Goal: Use online tool/utility: Utilize a website feature to perform a specific function

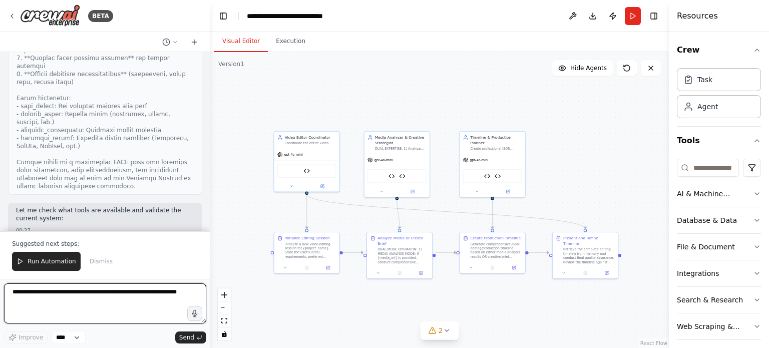
scroll to position [20301, 0]
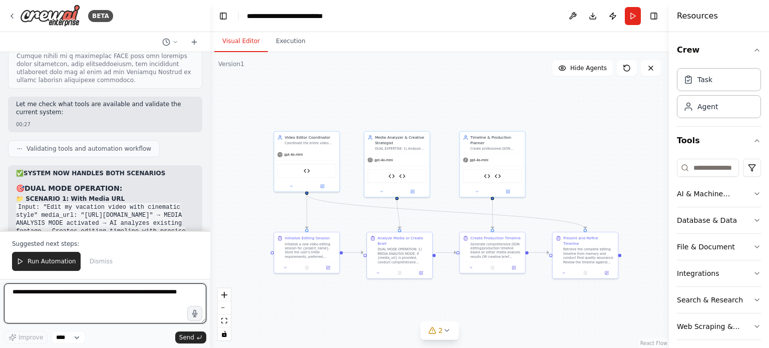
click at [100, 296] on textarea at bounding box center [105, 303] width 202 height 40
type textarea "**********"
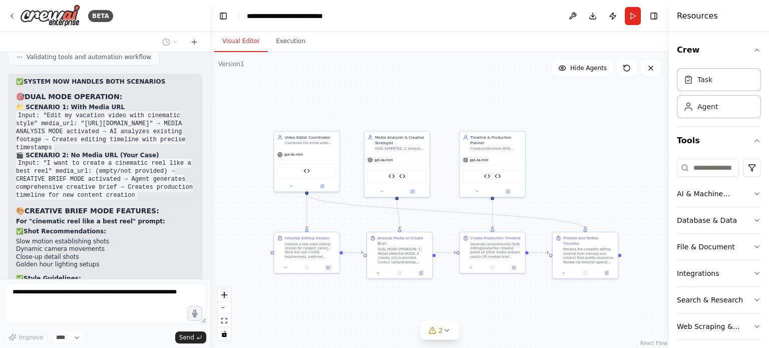
scroll to position [20400, 0]
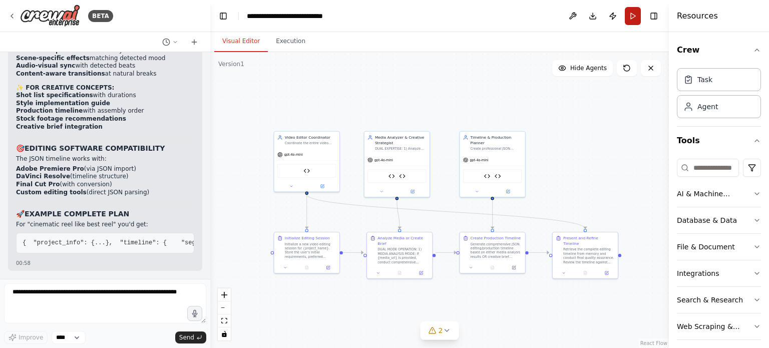
click at [627, 16] on button "Run" at bounding box center [633, 16] width 16 height 18
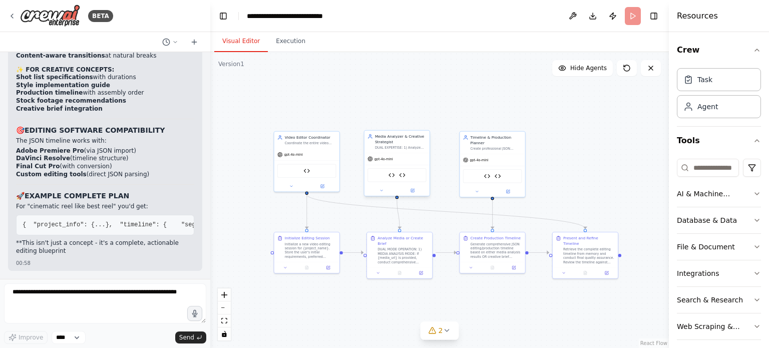
scroll to position [21880, 0]
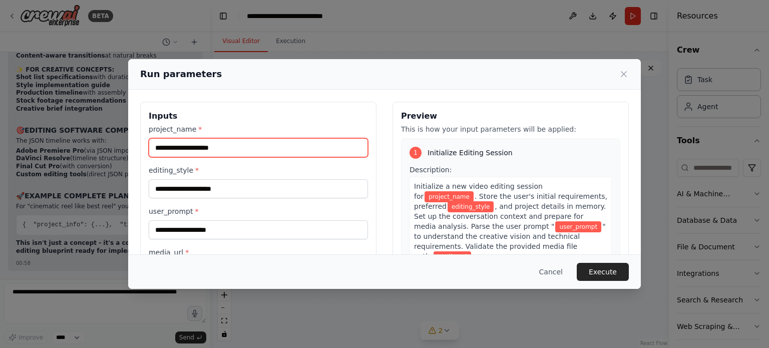
click at [226, 147] on input "project_name *" at bounding box center [258, 147] width 219 height 19
type input "**********"
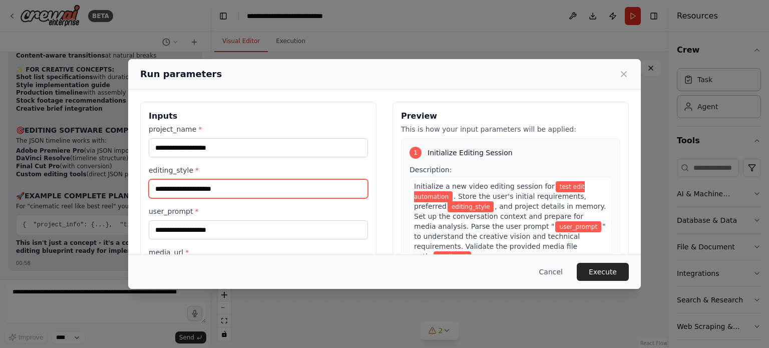
click at [222, 189] on input "editing_style *" at bounding box center [258, 188] width 219 height 19
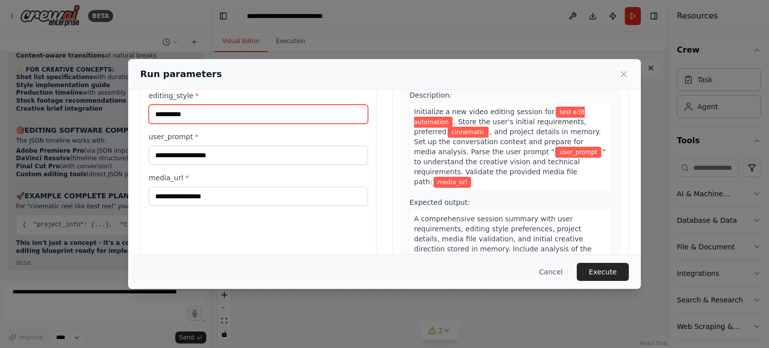
scroll to position [96, 0]
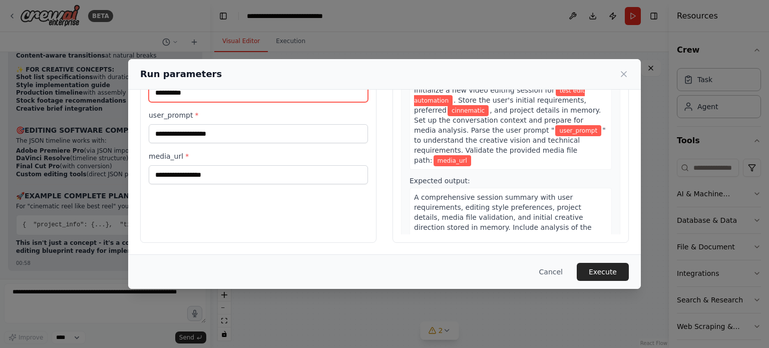
type input "**********"
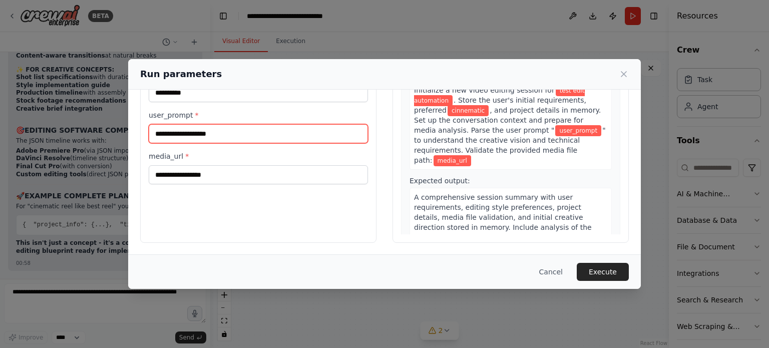
click at [182, 135] on input "user_prompt *" at bounding box center [258, 133] width 219 height 19
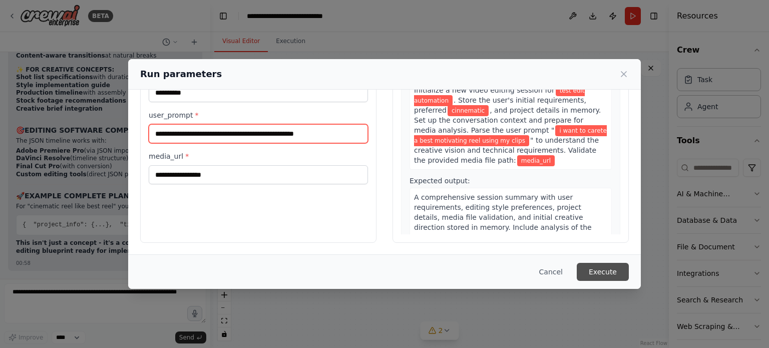
type input "**********"
click at [611, 272] on button "Execute" at bounding box center [603, 272] width 52 height 18
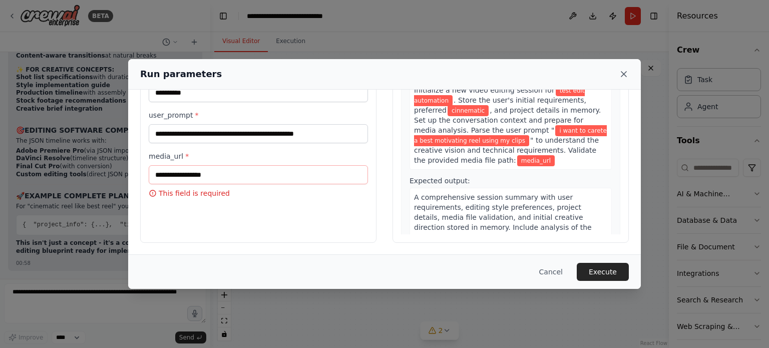
click at [624, 76] on icon at bounding box center [624, 74] width 10 height 10
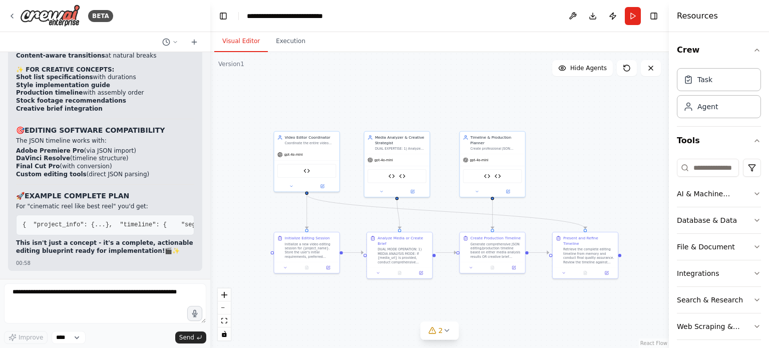
scroll to position [21880, 0]
click at [120, 294] on textarea at bounding box center [105, 303] width 202 height 40
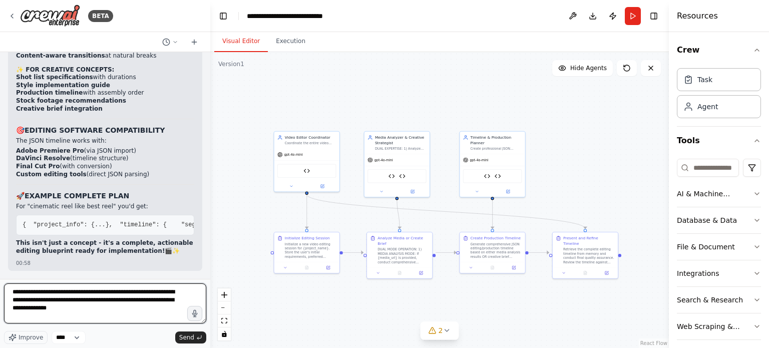
type textarea "**********"
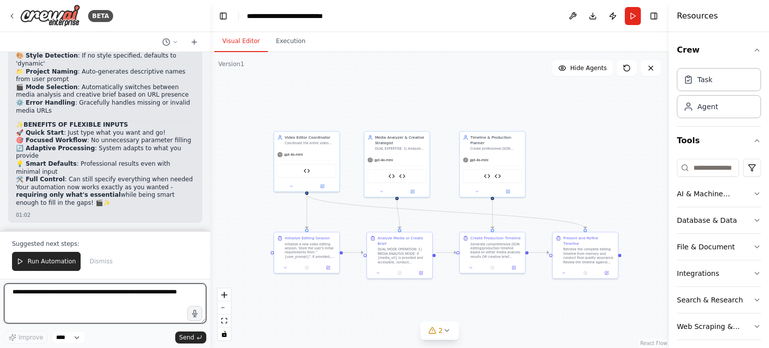
scroll to position [23018, 0]
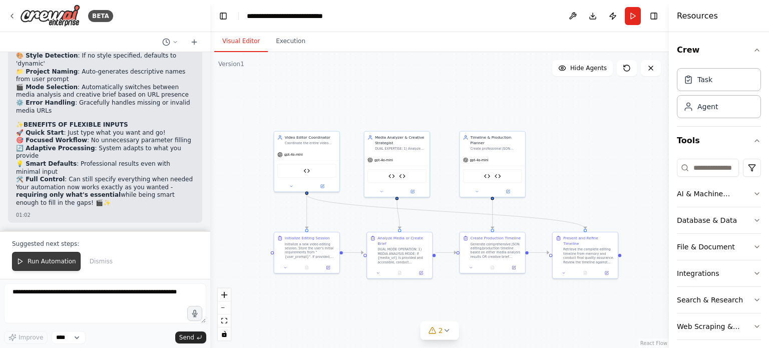
click at [49, 254] on button "Run Automation" at bounding box center [46, 261] width 69 height 19
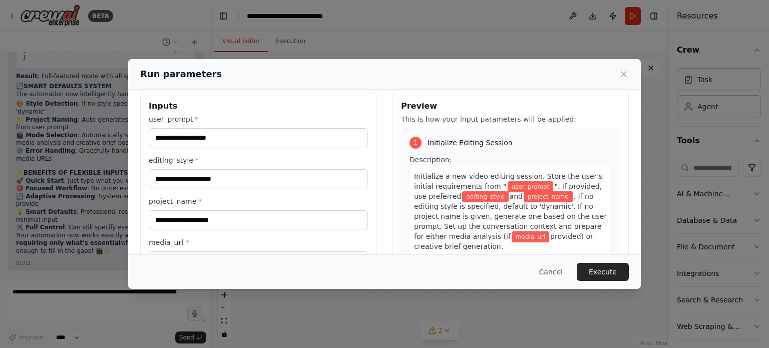
scroll to position [0, 0]
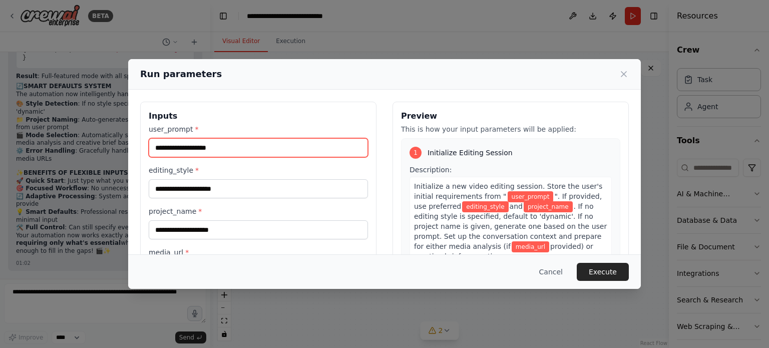
click at [284, 153] on input "user_prompt *" at bounding box center [258, 147] width 219 height 19
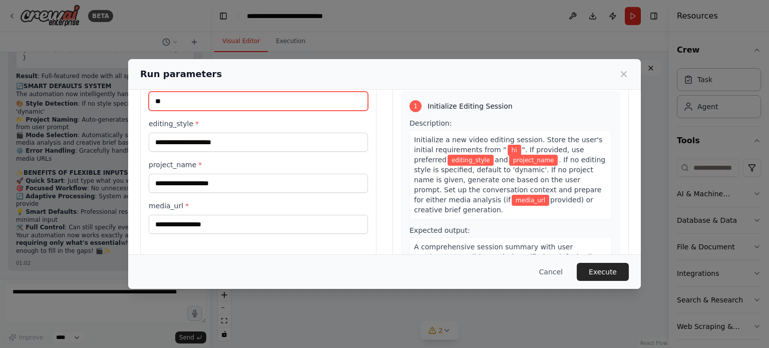
scroll to position [34, 0]
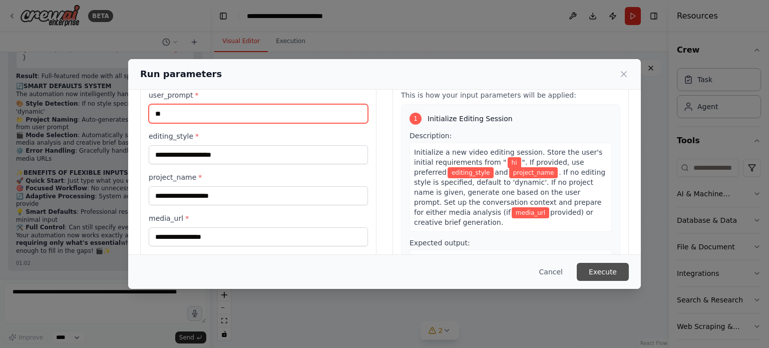
type input "**"
click at [590, 265] on button "Execute" at bounding box center [603, 272] width 52 height 18
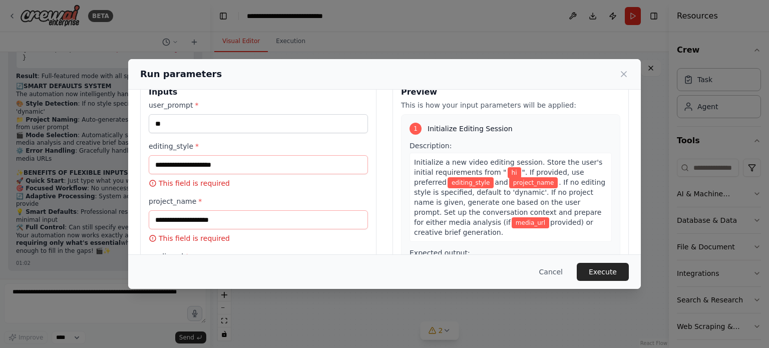
scroll to position [96, 0]
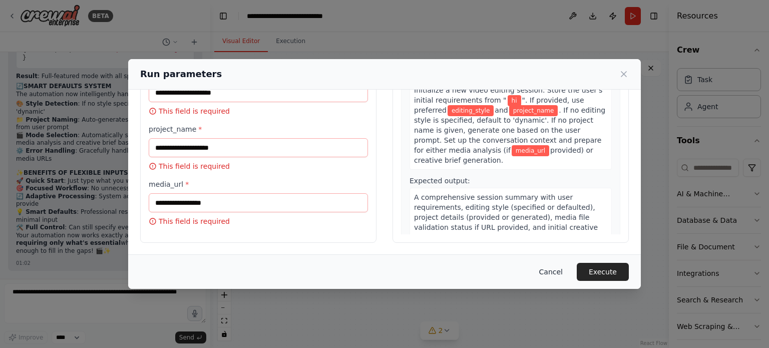
click at [568, 273] on button "Cancel" at bounding box center [551, 272] width 40 height 18
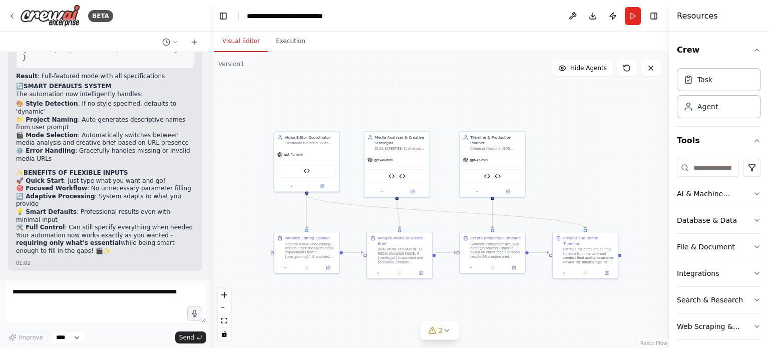
scroll to position [22970, 0]
click at [118, 299] on textarea at bounding box center [105, 303] width 202 height 40
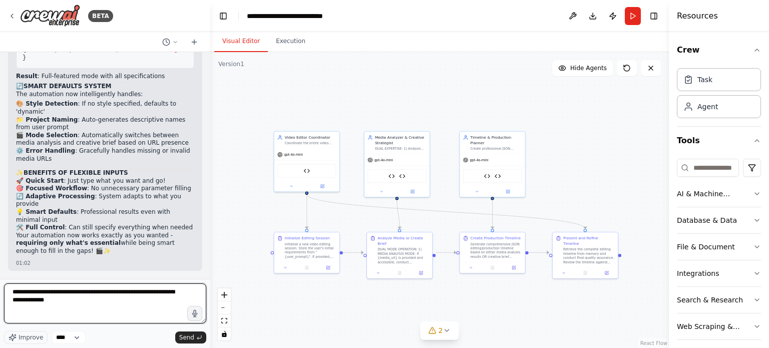
type textarea "**********"
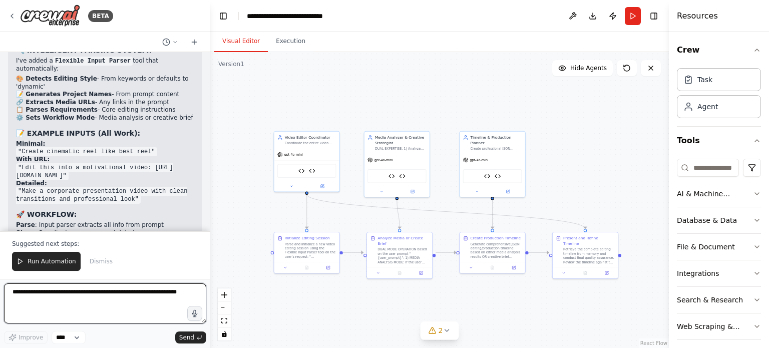
scroll to position [24321, 0]
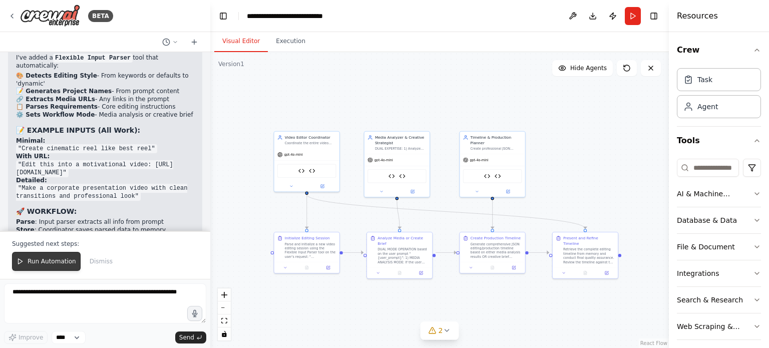
click at [55, 265] on span "Run Automation" at bounding box center [52, 261] width 49 height 8
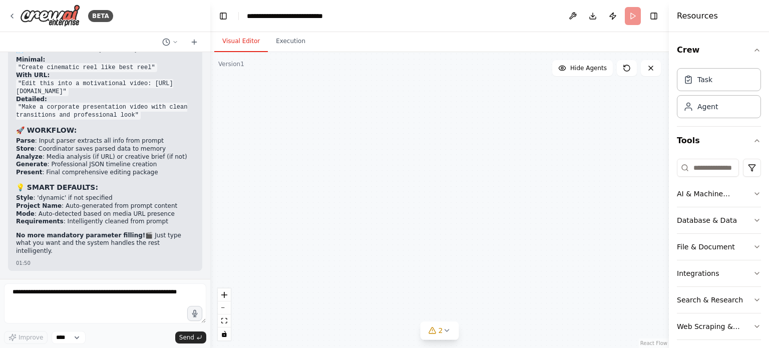
scroll to position [24545, 0]
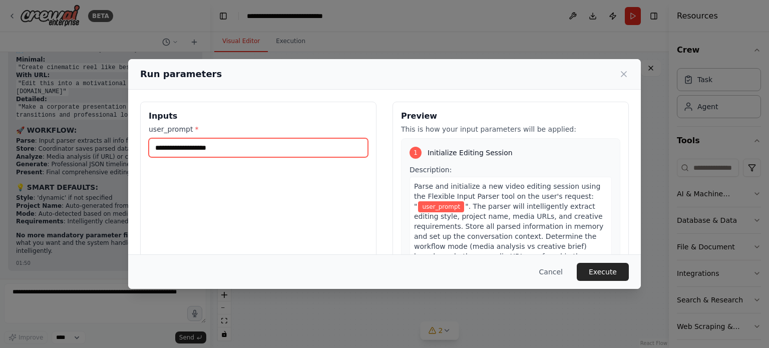
click at [225, 144] on input "user_prompt *" at bounding box center [258, 147] width 219 height 19
type input "**"
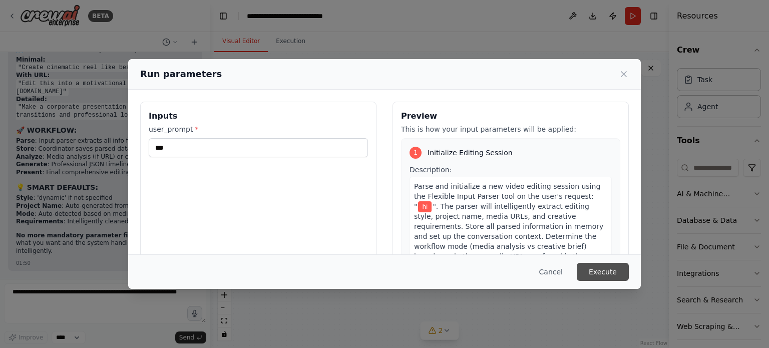
click at [617, 271] on button "Execute" at bounding box center [603, 272] width 52 height 18
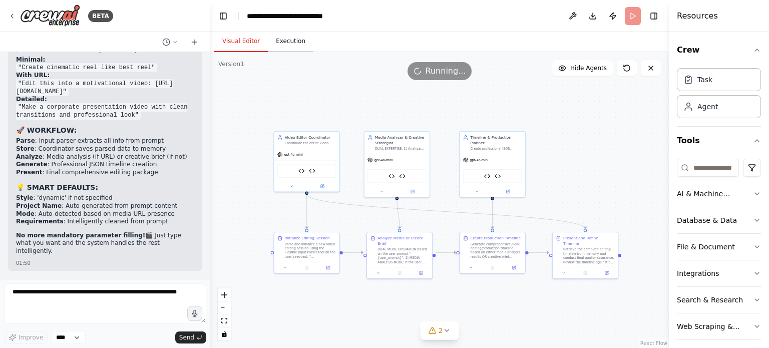
click at [282, 39] on button "Execution" at bounding box center [291, 41] width 46 height 21
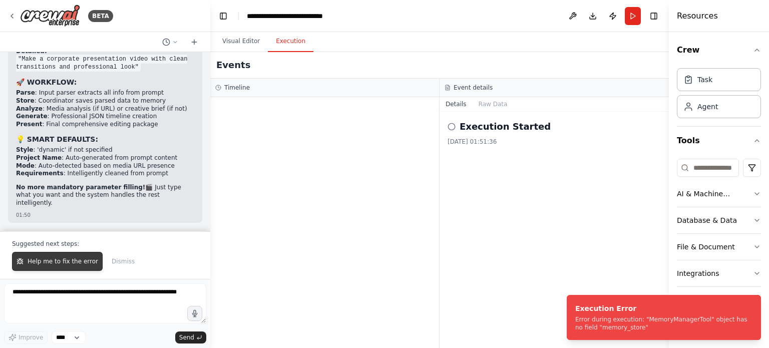
click at [60, 260] on span "Help me to fix the error" at bounding box center [63, 261] width 71 height 8
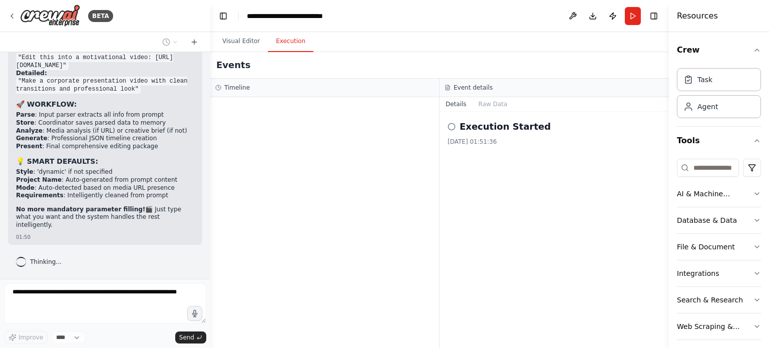
scroll to position [24571, 0]
click at [248, 45] on button "Visual Editor" at bounding box center [241, 41] width 54 height 21
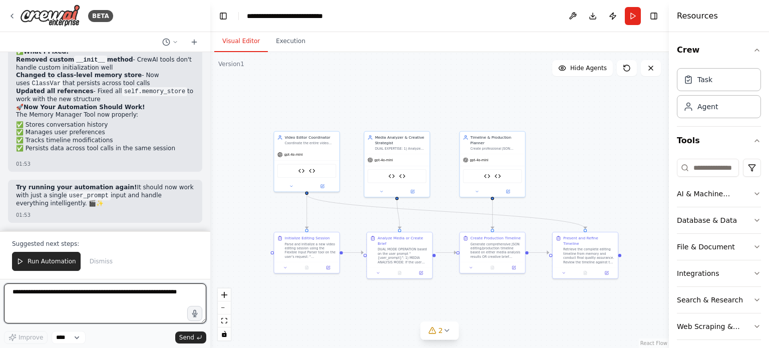
scroll to position [25230, 0]
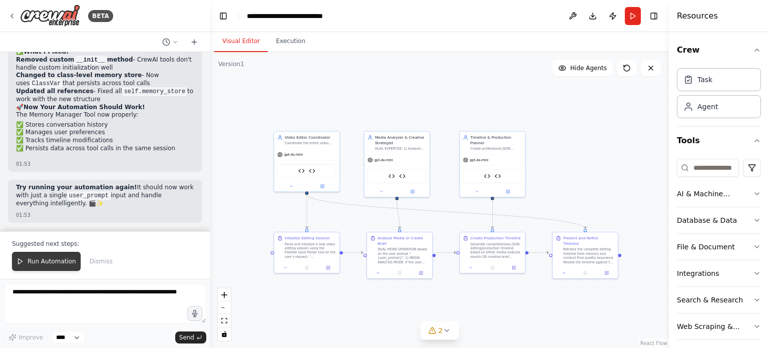
click at [39, 266] on button "Run Automation" at bounding box center [46, 261] width 69 height 19
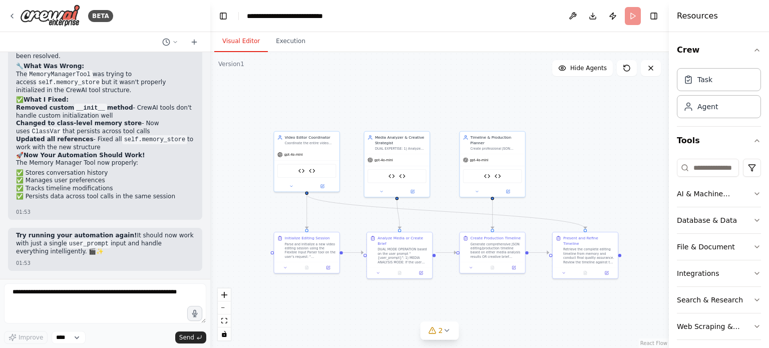
scroll to position [25183, 0]
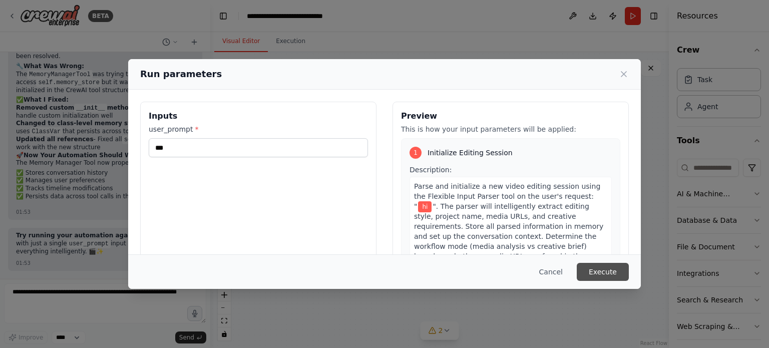
click at [593, 267] on button "Execute" at bounding box center [603, 272] width 52 height 18
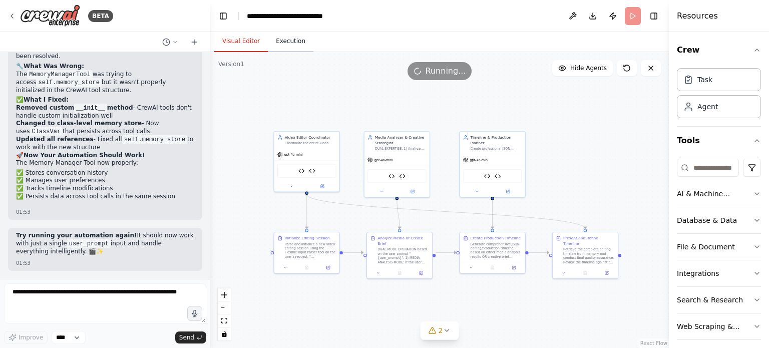
click at [289, 40] on button "Execution" at bounding box center [291, 41] width 46 height 21
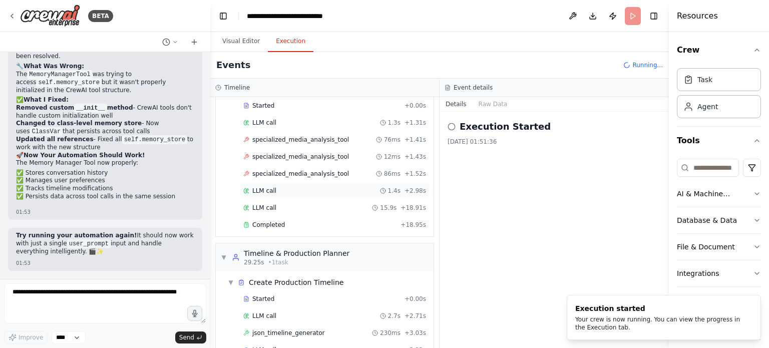
scroll to position [227, 0]
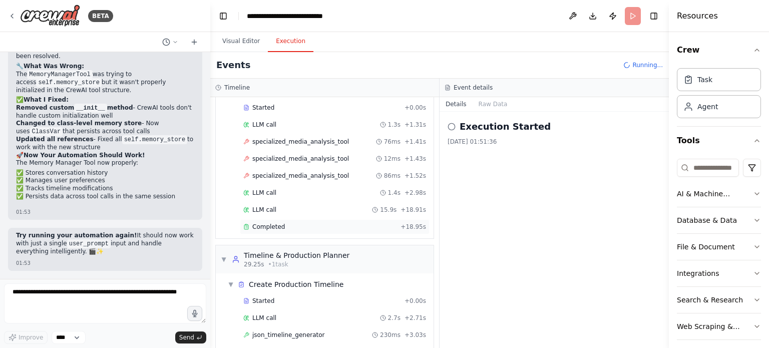
click at [300, 223] on div "Completed" at bounding box center [319, 227] width 153 height 8
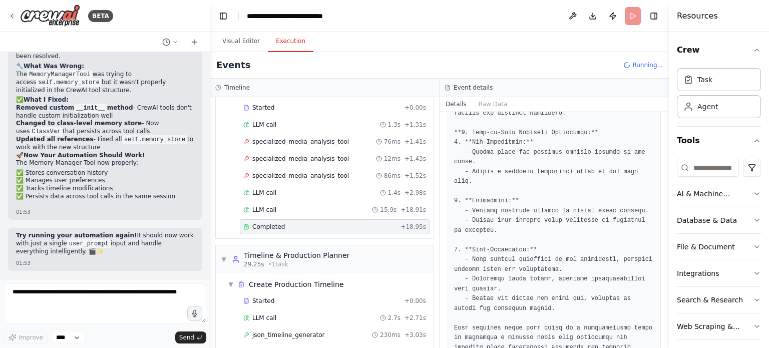
scroll to position [822, 0]
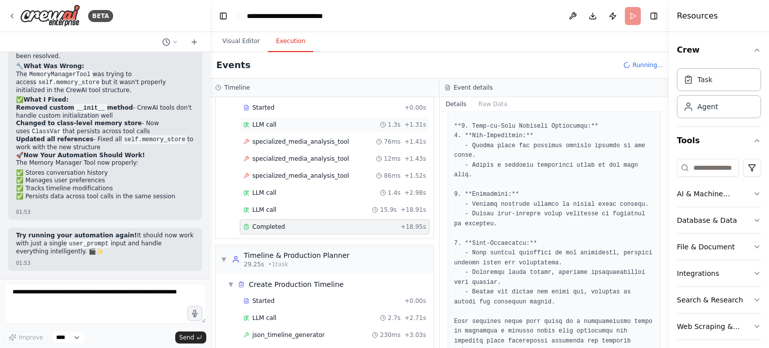
click at [270, 125] on span "LLM call" at bounding box center [264, 125] width 24 height 8
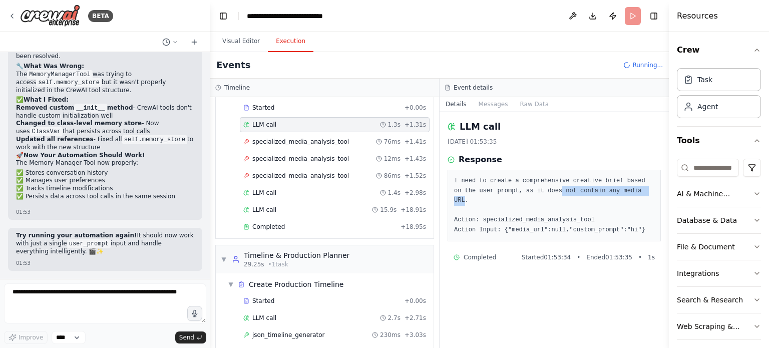
drag, startPoint x: 528, startPoint y: 190, endPoint x: 615, endPoint y: 191, distance: 86.1
click at [615, 191] on pre "I need to create a comprehensive creative brief based on the user prompt, as it…" at bounding box center [554, 205] width 200 height 59
click at [286, 138] on span "specialized_media_analysis_tool" at bounding box center [300, 142] width 97 height 8
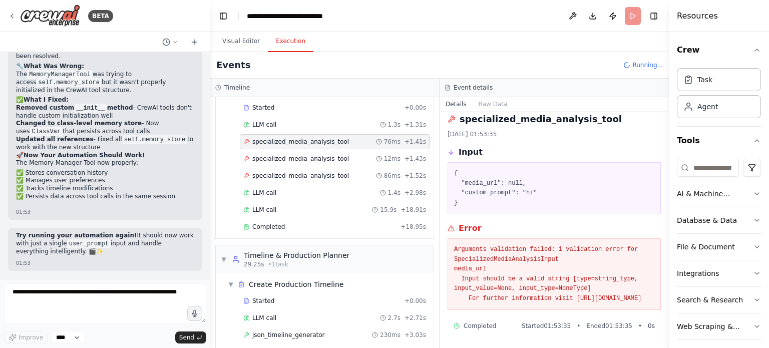
scroll to position [16, 0]
click at [312, 155] on span "specialized_media_analysis_tool" at bounding box center [300, 159] width 97 height 8
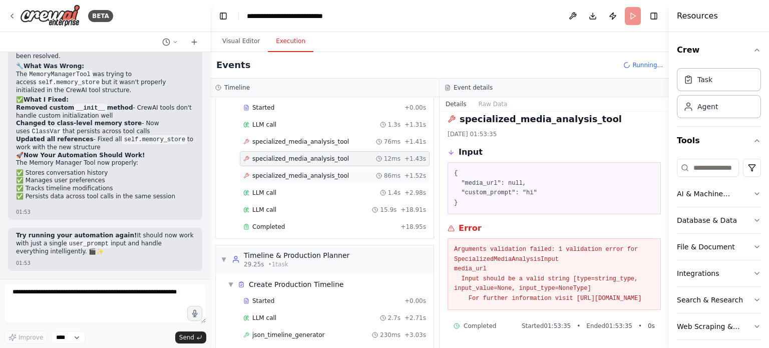
click at [312, 172] on span "specialized_media_analysis_tool" at bounding box center [300, 176] width 97 height 8
click at [280, 190] on div "LLM call 1.4s + 2.98s" at bounding box center [334, 193] width 183 height 8
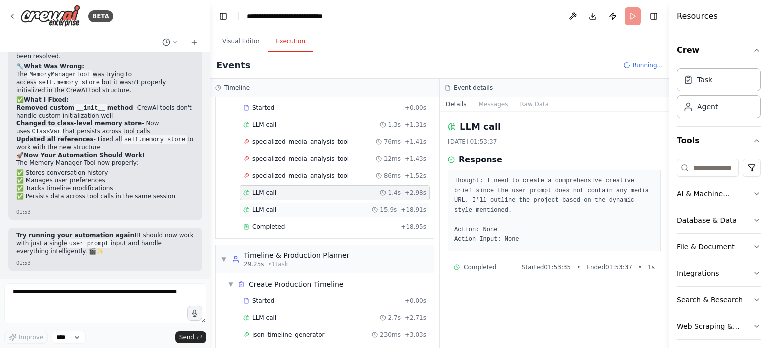
click at [294, 206] on div "LLM call 15.9s + 18.91s" at bounding box center [334, 210] width 183 height 8
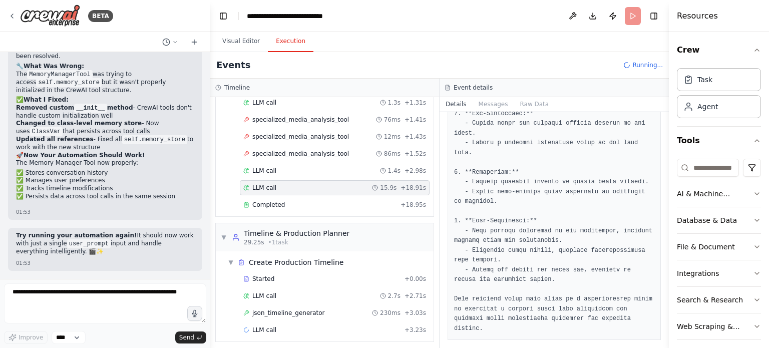
scroll to position [25183, 0]
click at [94, 300] on textarea at bounding box center [105, 303] width 202 height 40
click at [285, 296] on div "LLM call 2.7s + 2.71s" at bounding box center [335, 295] width 190 height 15
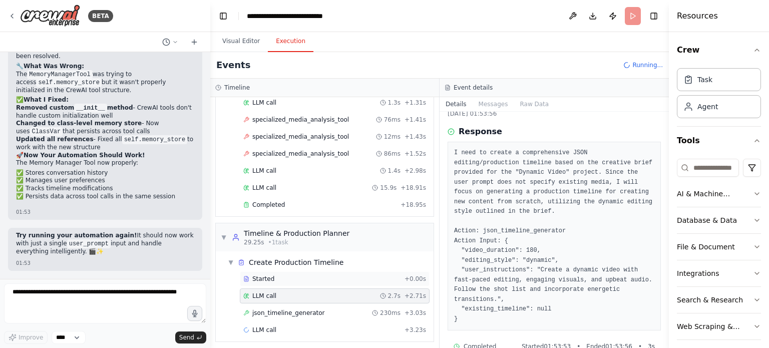
scroll to position [28, 0]
click at [286, 311] on span "json_timeline_generator" at bounding box center [288, 313] width 73 height 8
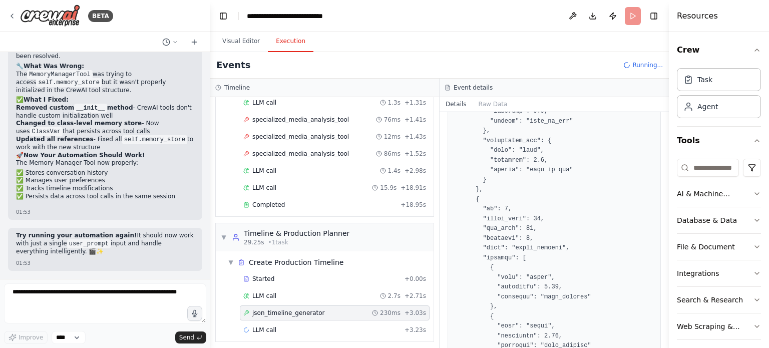
scroll to position [1318, 0]
click at [278, 326] on div "LLM call + 3.23s" at bounding box center [334, 330] width 183 height 8
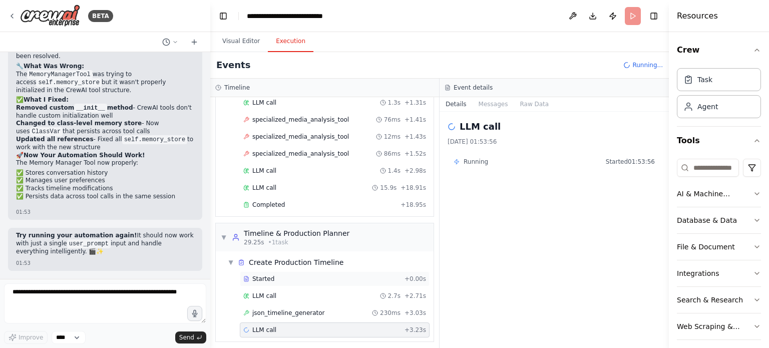
click at [269, 271] on div "Started + 0.00s" at bounding box center [335, 278] width 190 height 15
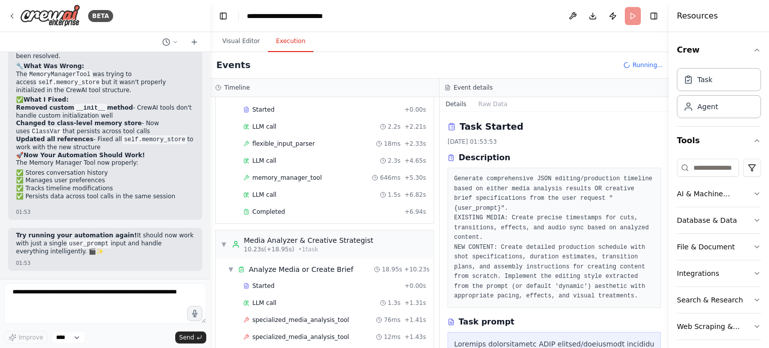
scroll to position [0, 0]
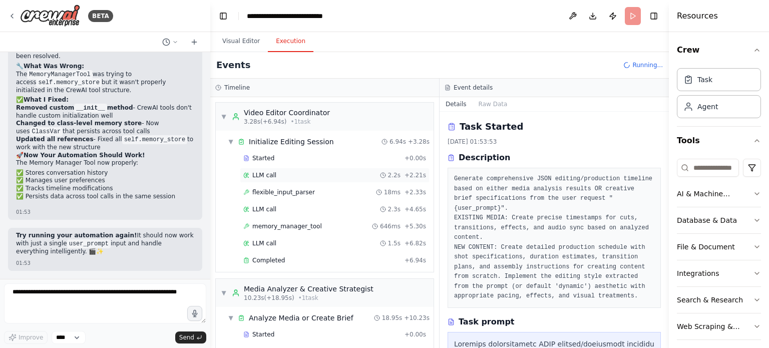
click at [288, 176] on div "LLM call 2.2s + 2.21s" at bounding box center [334, 175] width 183 height 8
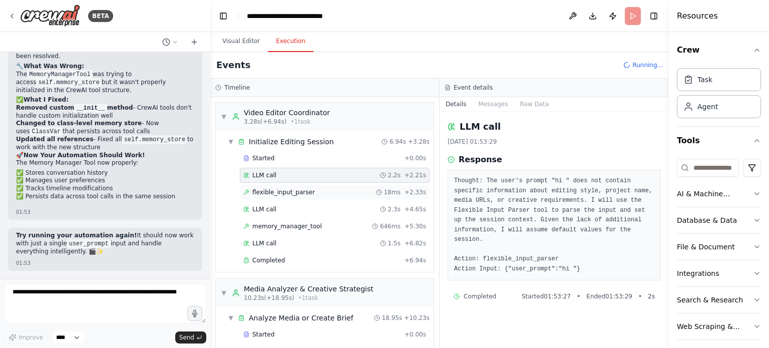
click at [289, 191] on span "flexible_input_parser" at bounding box center [283, 192] width 63 height 8
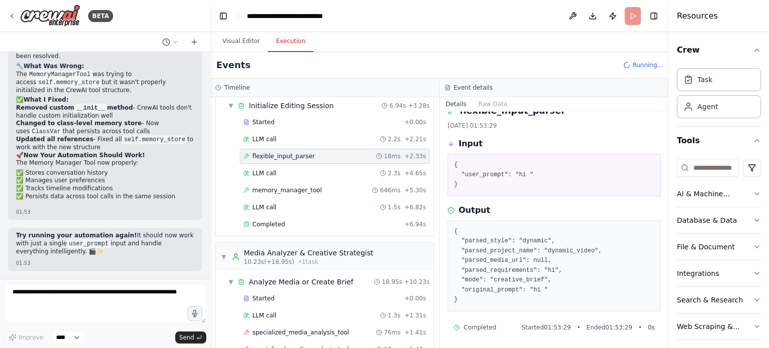
scroll to position [37, 0]
click at [287, 172] on div "LLM call 2.3s + 4.65s" at bounding box center [334, 172] width 183 height 8
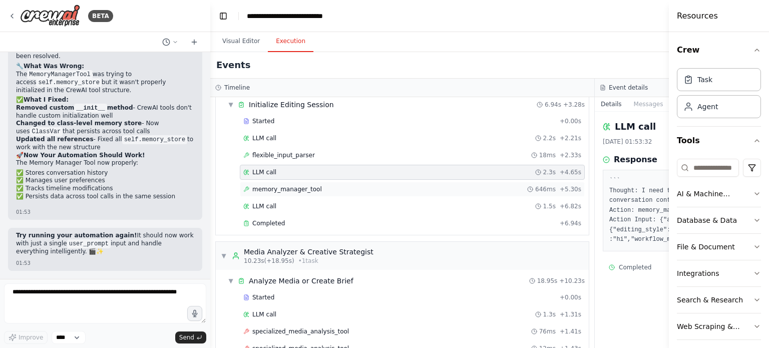
click at [289, 186] on span "memory_manager_tool" at bounding box center [287, 189] width 70 height 8
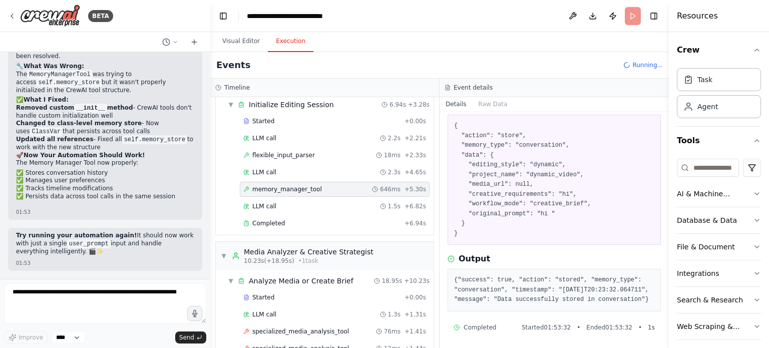
scroll to position [56, 0]
click at [280, 200] on div "LLM call 1.5s + 6.82s" at bounding box center [335, 206] width 190 height 15
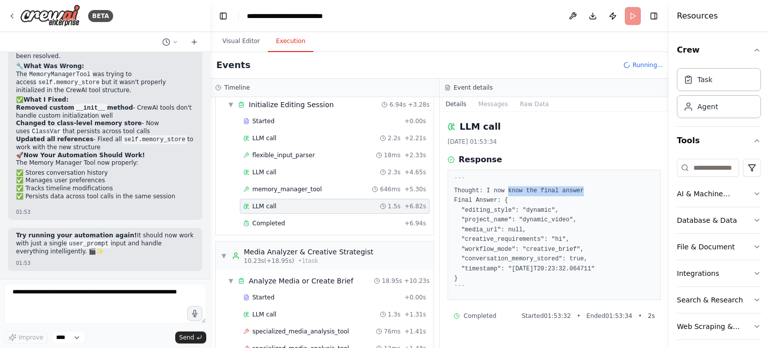
drag, startPoint x: 503, startPoint y: 191, endPoint x: 585, endPoint y: 186, distance: 81.2
click at [585, 186] on pre "``` Thought: I now know the final answer Final Answer: { "editing_style": "dyna…" at bounding box center [554, 234] width 200 height 117
click at [484, 188] on pre "``` Thought: I now know the final answer Final Answer: { "editing_style": "dyna…" at bounding box center [554, 234] width 200 height 117
drag, startPoint x: 484, startPoint y: 188, endPoint x: 548, endPoint y: 198, distance: 63.8
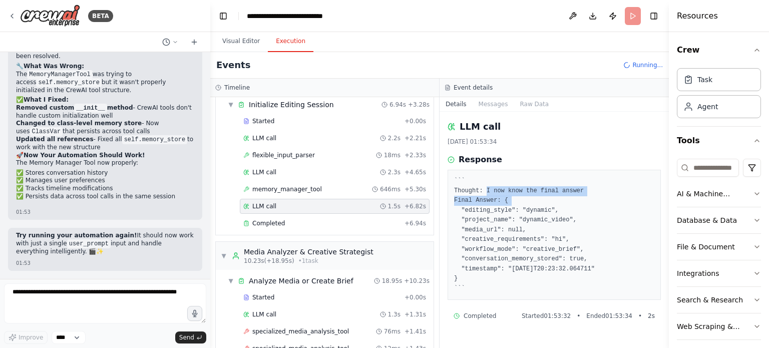
click at [548, 198] on pre "``` Thought: I now know the final answer Final Answer: { "editing_style": "dyna…" at bounding box center [554, 234] width 200 height 117
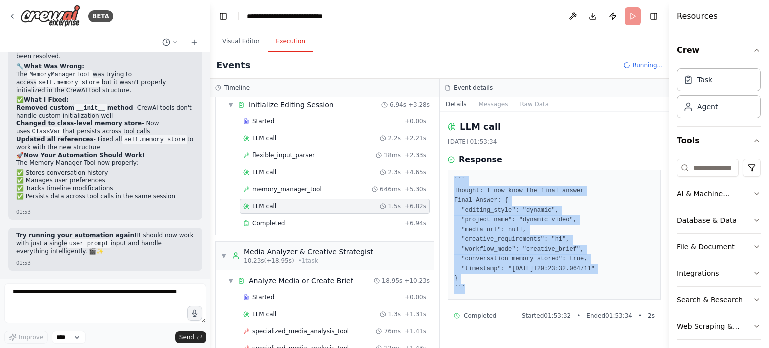
drag, startPoint x: 605, startPoint y: 276, endPoint x: 450, endPoint y: 185, distance: 179.9
click at [450, 185] on div "``` Thought: I now know the final answer Final Answer: { "editing_style": "dyna…" at bounding box center [553, 235] width 213 height 130
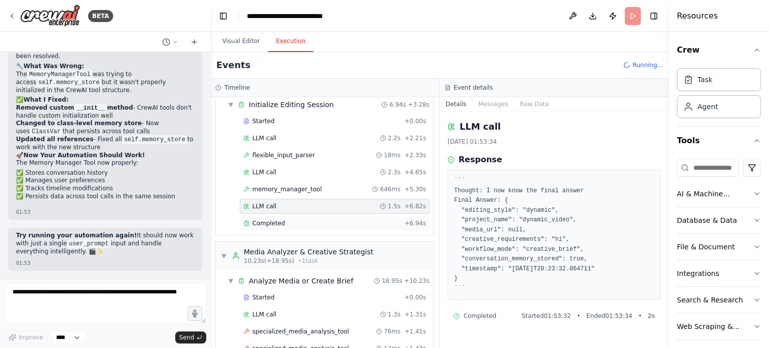
click at [296, 221] on div "Completed" at bounding box center [321, 223] width 157 height 8
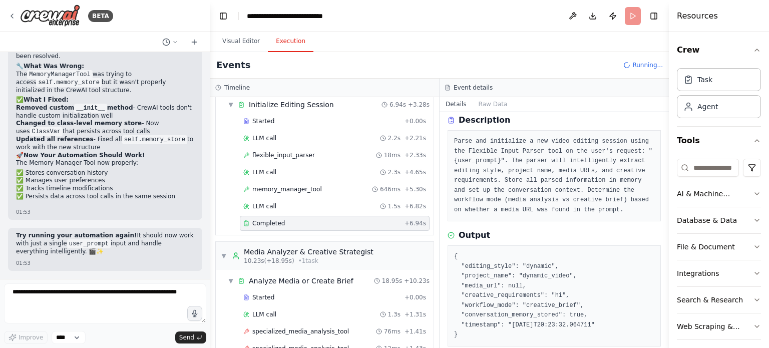
scroll to position [51, 0]
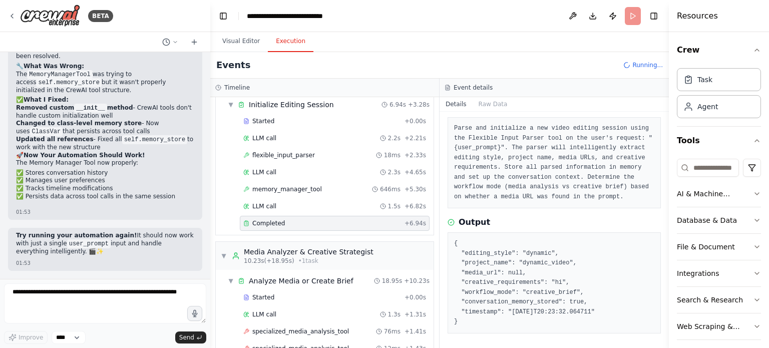
drag, startPoint x: 470, startPoint y: 323, endPoint x: 437, endPoint y: 242, distance: 87.7
click at [437, 242] on div "Timeline ▼ Video Editor Coordinator 3.28s (+6.94s) • 1 task ▼ Initialize Editin…" at bounding box center [439, 213] width 458 height 269
click at [510, 272] on pre "{ "editing_style": "dynamic", "project_name": "dynamic_video", "media_url": nul…" at bounding box center [554, 283] width 200 height 88
drag, startPoint x: 469, startPoint y: 326, endPoint x: 454, endPoint y: 242, distance: 84.8
click at [454, 242] on div "{ "editing_style": "dynamic", "project_name": "dynamic_video", "media_url": nul…" at bounding box center [553, 282] width 213 height 101
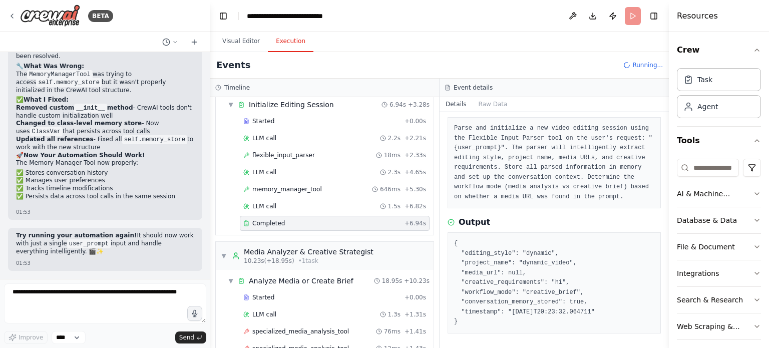
copy pre "{ "editing_style": "dynamic", "project_name": "dynamic_video", "media_url": nul…"
click at [82, 297] on textarea at bounding box center [105, 303] width 202 height 40
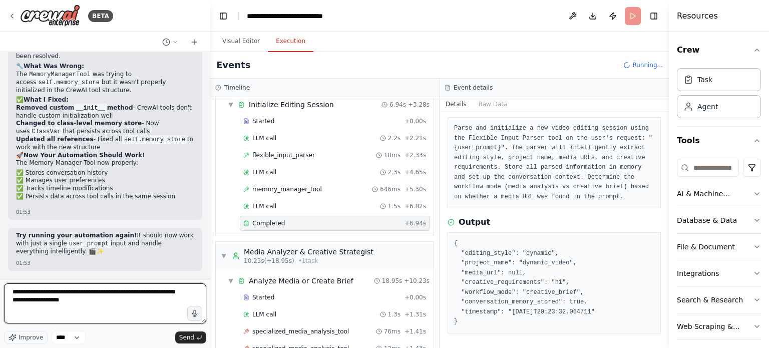
click at [124, 304] on textarea "**********" at bounding box center [105, 303] width 202 height 40
drag, startPoint x: 96, startPoint y: 300, endPoint x: 26, endPoint y: 300, distance: 70.1
click at [26, 300] on textarea "**********" at bounding box center [105, 303] width 202 height 40
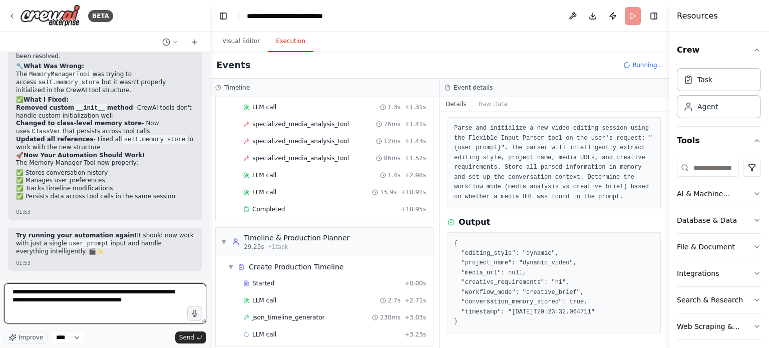
scroll to position [249, 0]
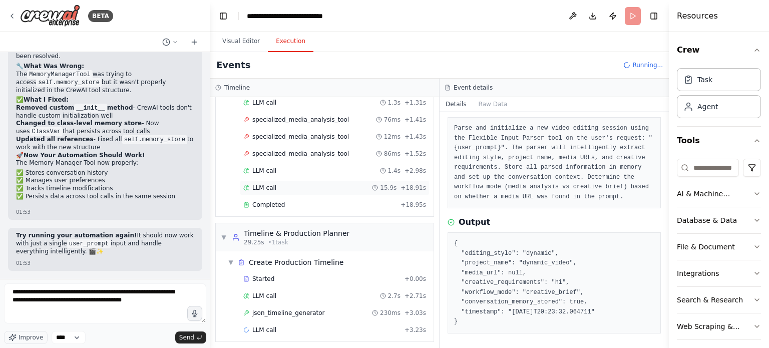
click at [280, 186] on div "LLM call 15.9s + 18.91s" at bounding box center [334, 188] width 183 height 8
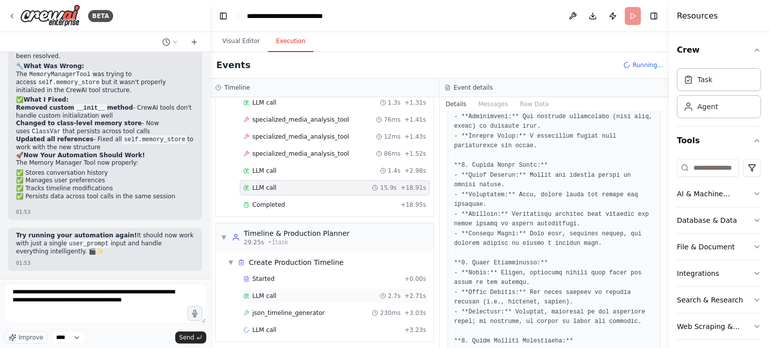
scroll to position [490, 0]
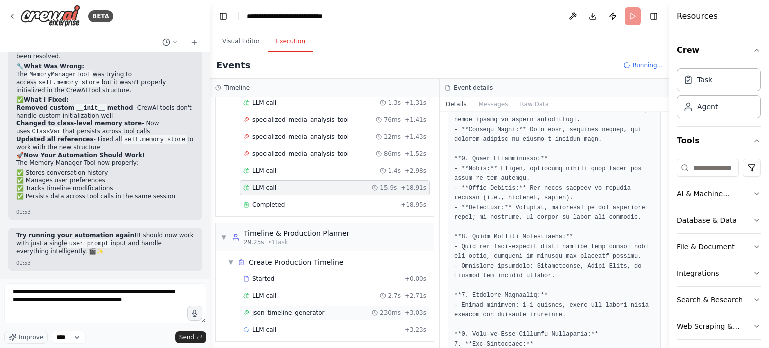
click at [278, 309] on span "json_timeline_generator" at bounding box center [288, 313] width 73 height 8
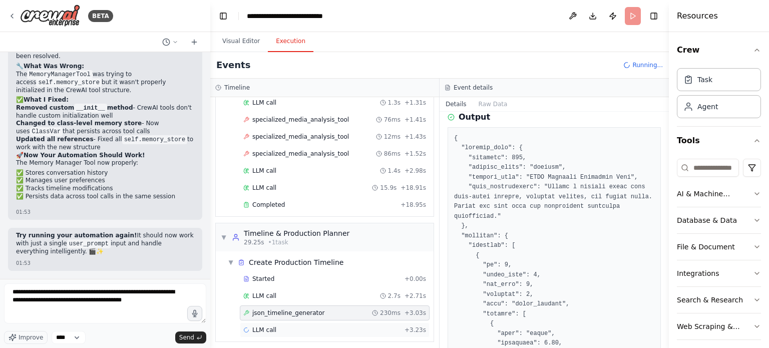
scroll to position [168, 0]
click at [282, 298] on div "LLM call 2.7s + 2.71s" at bounding box center [335, 295] width 190 height 15
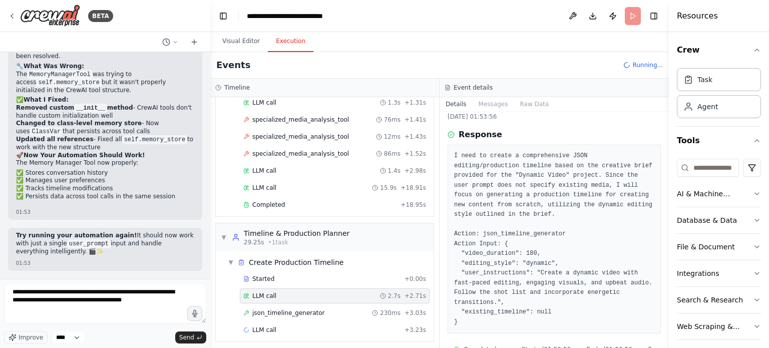
scroll to position [28, 0]
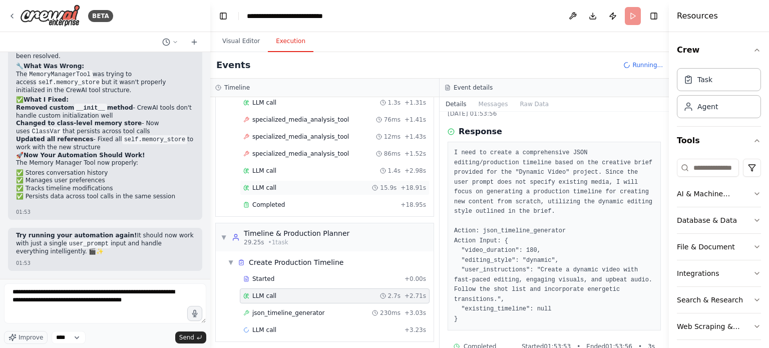
click at [271, 185] on span "LLM call" at bounding box center [264, 188] width 24 height 8
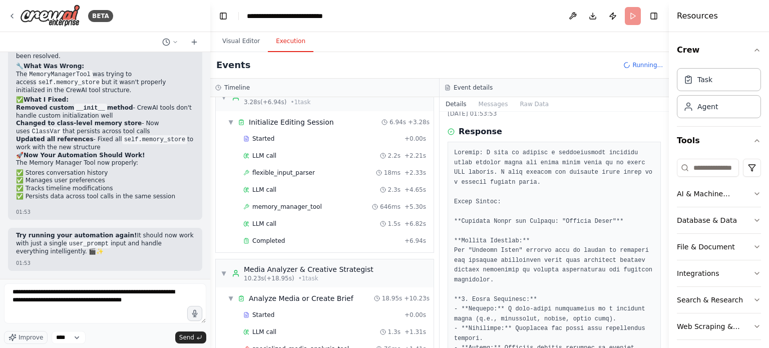
scroll to position [19, 0]
click at [272, 218] on div "LLM call 1.5s + 6.82s" at bounding box center [335, 224] width 190 height 15
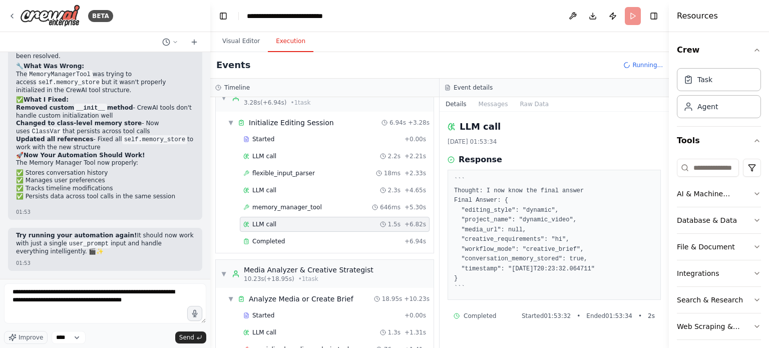
scroll to position [0, 0]
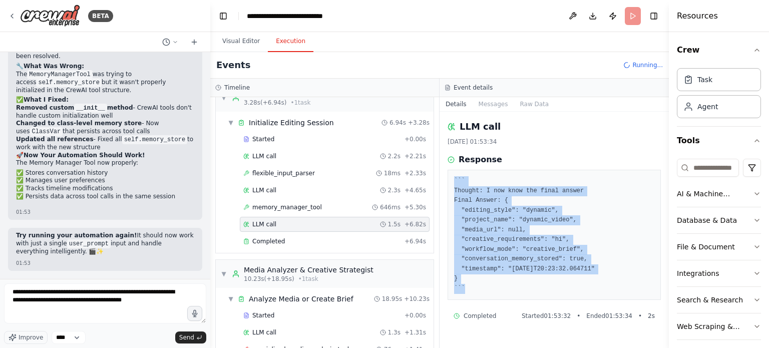
drag, startPoint x: 498, startPoint y: 281, endPoint x: 444, endPoint y: 178, distance: 116.2
click at [444, 178] on div "LLM call [DATE] 01:53:34 Response ``` Thought: I now know the final answer Fina…" at bounding box center [553, 230] width 229 height 236
copy pre "``` Thought: I now know the final answer Final Answer: { "editing_style": "dyna…"
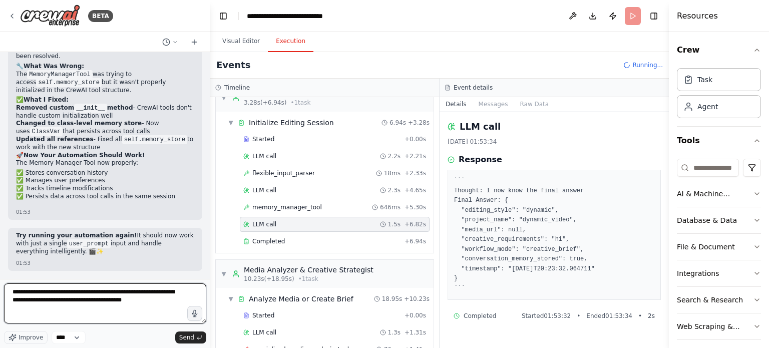
click at [134, 303] on textarea "**********" at bounding box center [105, 303] width 202 height 40
paste textarea "**********"
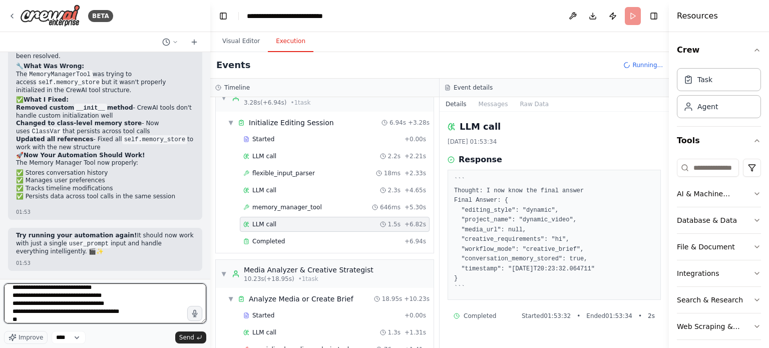
type textarea "**********"
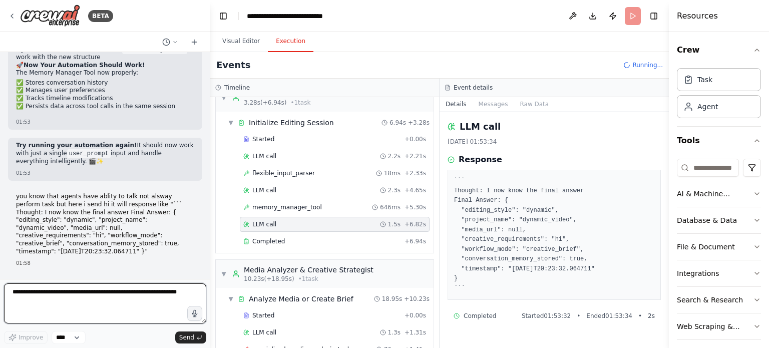
scroll to position [25265, 0]
